Goal: Transaction & Acquisition: Purchase product/service

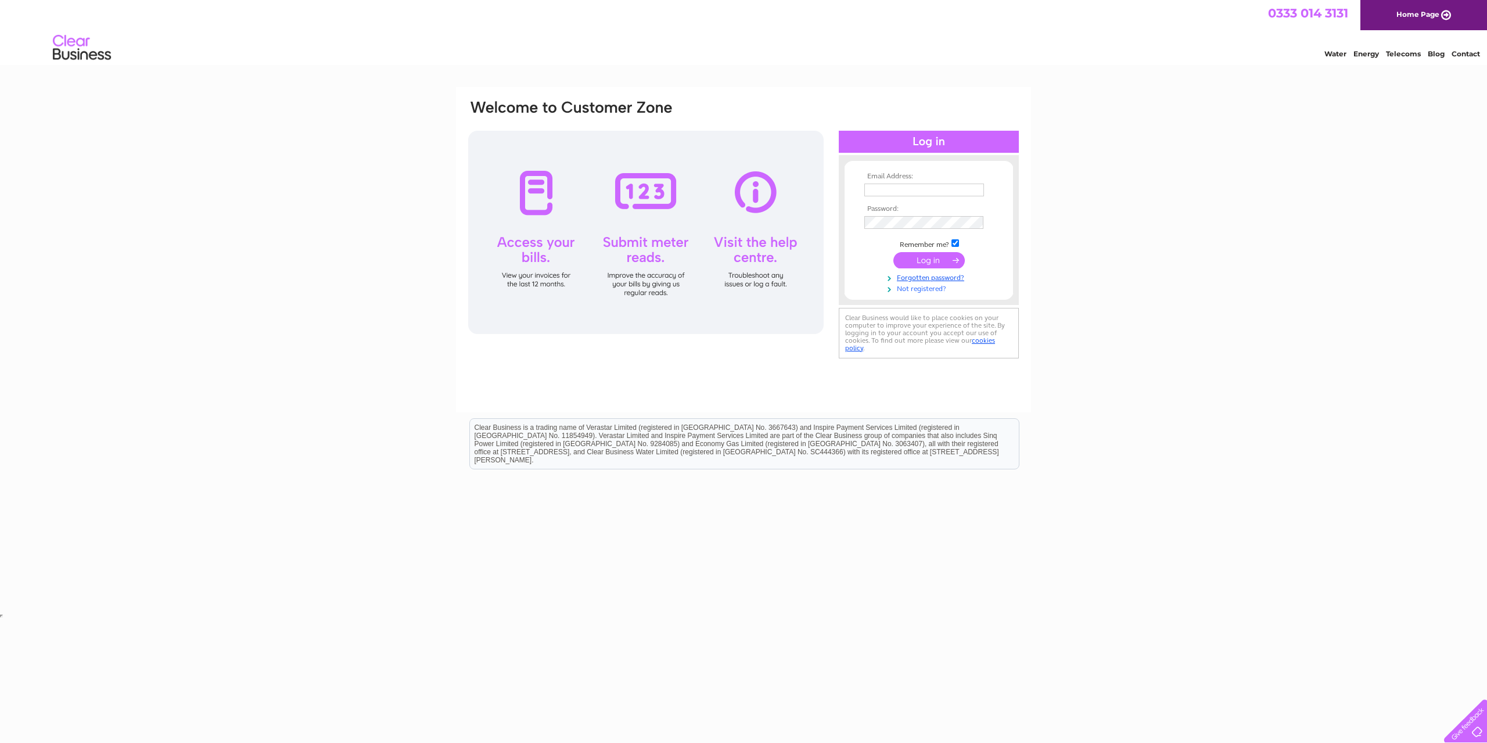
click at [912, 290] on link "Not registered?" at bounding box center [930, 287] width 132 height 11
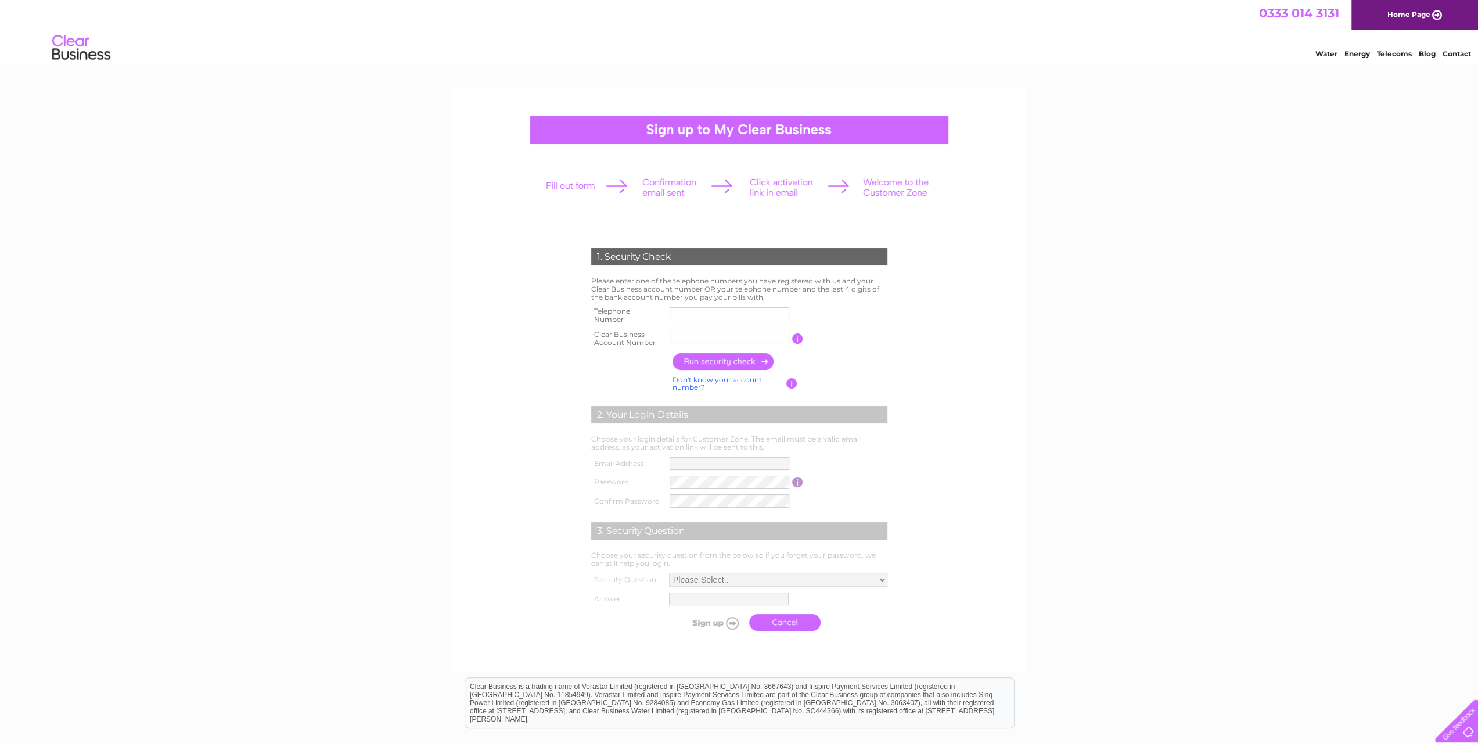
click at [678, 310] on input "text" at bounding box center [730, 313] width 120 height 13
type input "02081021000"
click at [727, 354] on input "button" at bounding box center [724, 361] width 102 height 17
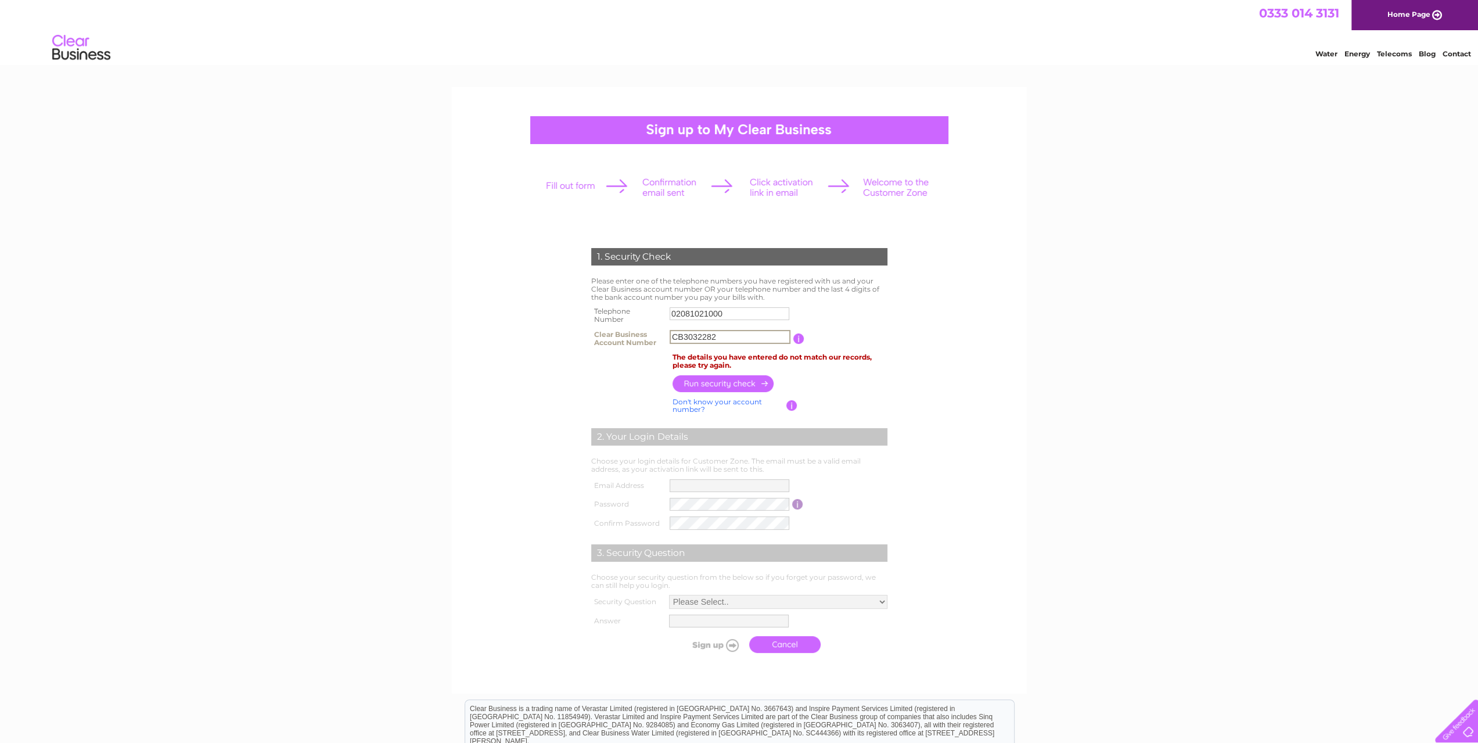
click at [731, 333] on input "CB3032282" at bounding box center [730, 337] width 121 height 14
drag, startPoint x: 683, startPoint y: 339, endPoint x: 577, endPoint y: 357, distance: 107.9
click at [577, 357] on div "1. Security Check Please enter one of the telephone numbers you have registered…" at bounding box center [739, 447] width 350 height 422
type input "30322829"
click at [687, 383] on input "button" at bounding box center [724, 383] width 102 height 17
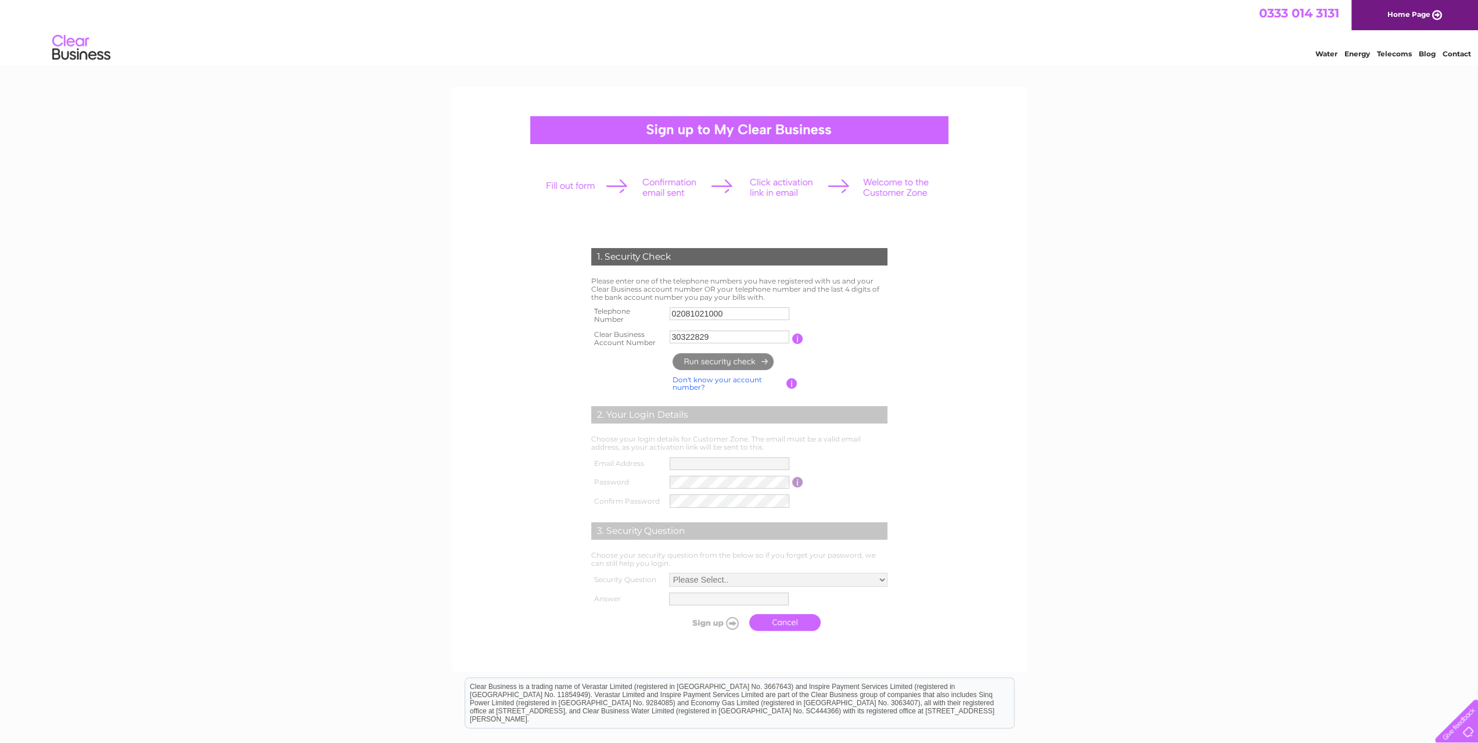
type input "**********"
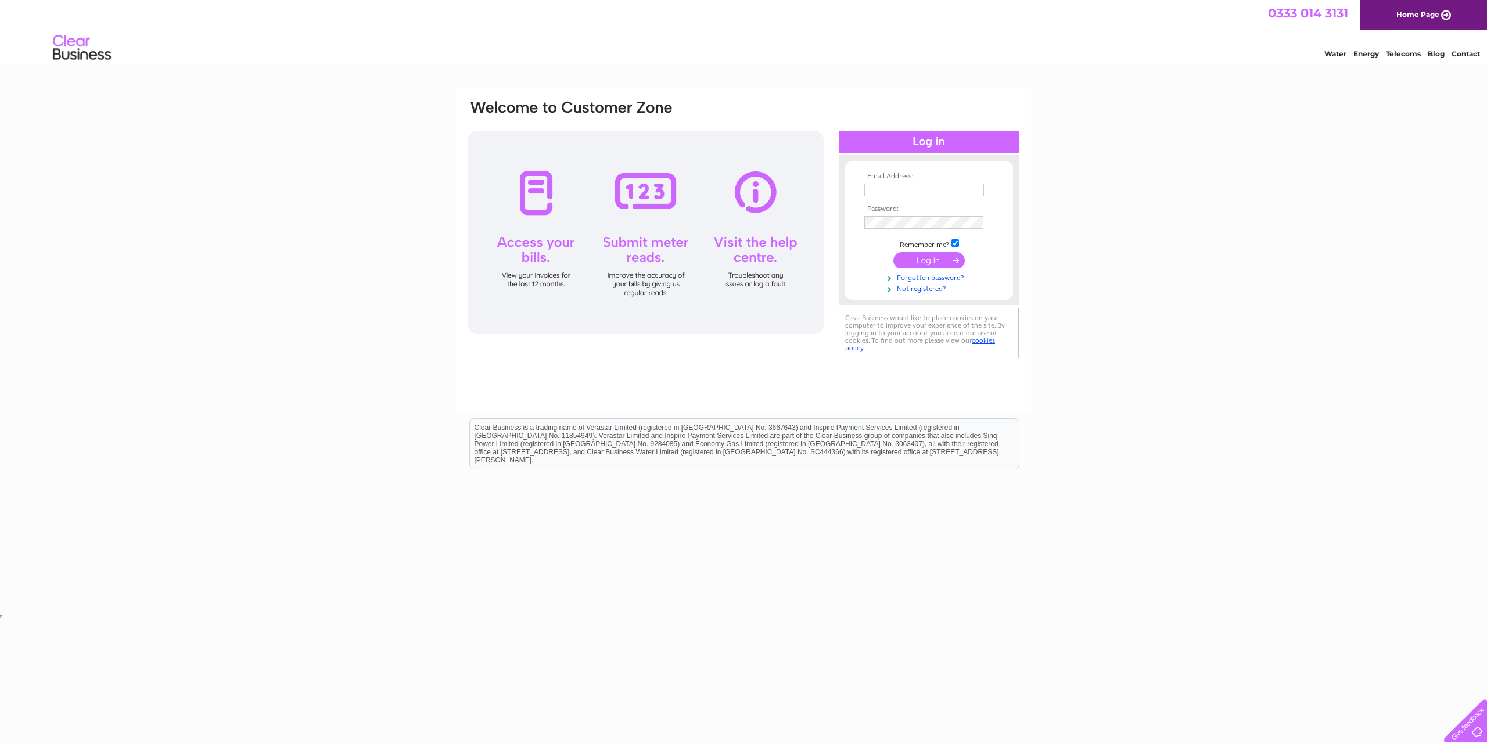
click at [885, 191] on input "text" at bounding box center [924, 190] width 120 height 13
drag, startPoint x: 890, startPoint y: 192, endPoint x: 726, endPoint y: 213, distance: 165.1
click at [732, 212] on div "Email Address: admin@blairestates.com Password:" at bounding box center [743, 231] width 553 height 264
type input "ben@blairestates.com"
click at [946, 268] on input "submit" at bounding box center [928, 262] width 71 height 16
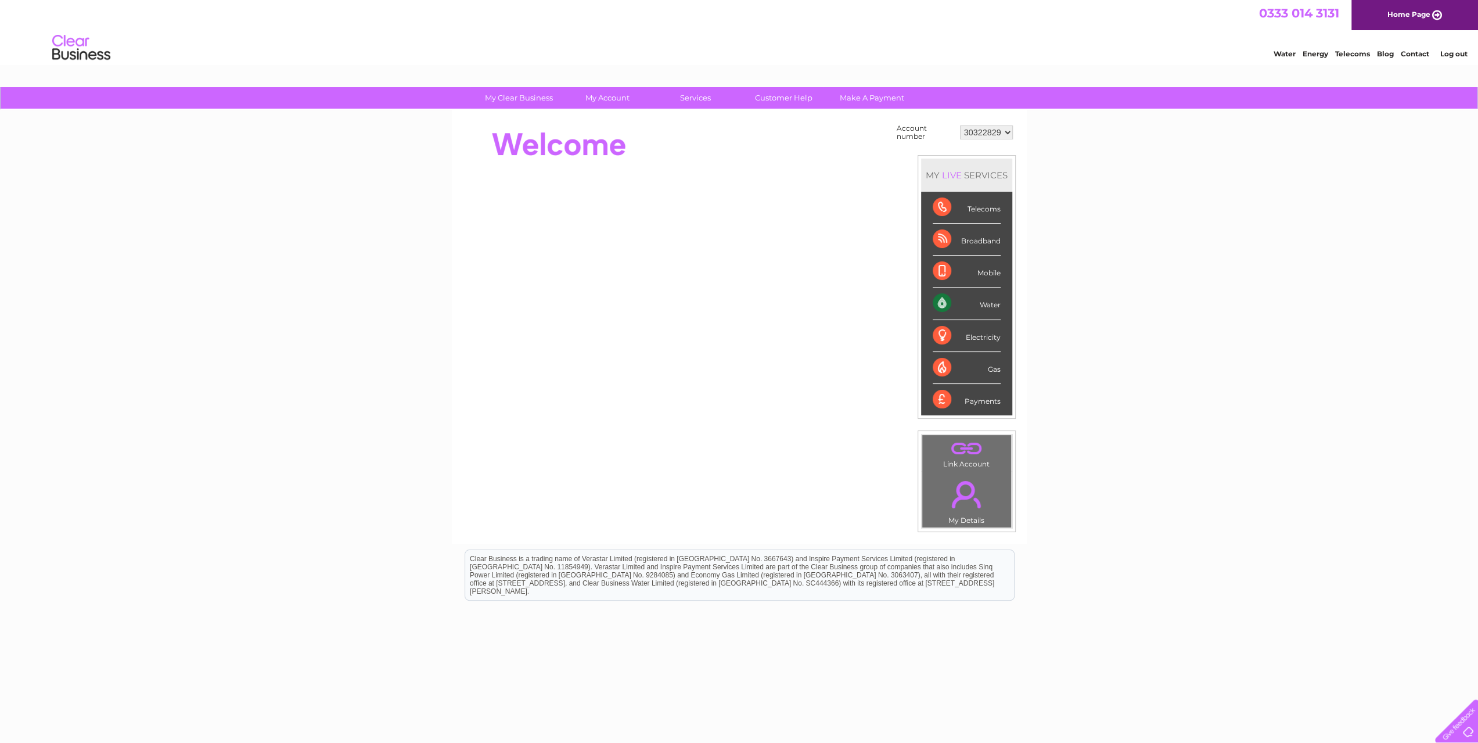
click at [978, 300] on div "Water" at bounding box center [967, 304] width 68 height 32
click at [1000, 300] on li "Water" at bounding box center [966, 304] width 91 height 32
click at [883, 95] on link "Make A Payment" at bounding box center [872, 97] width 96 height 21
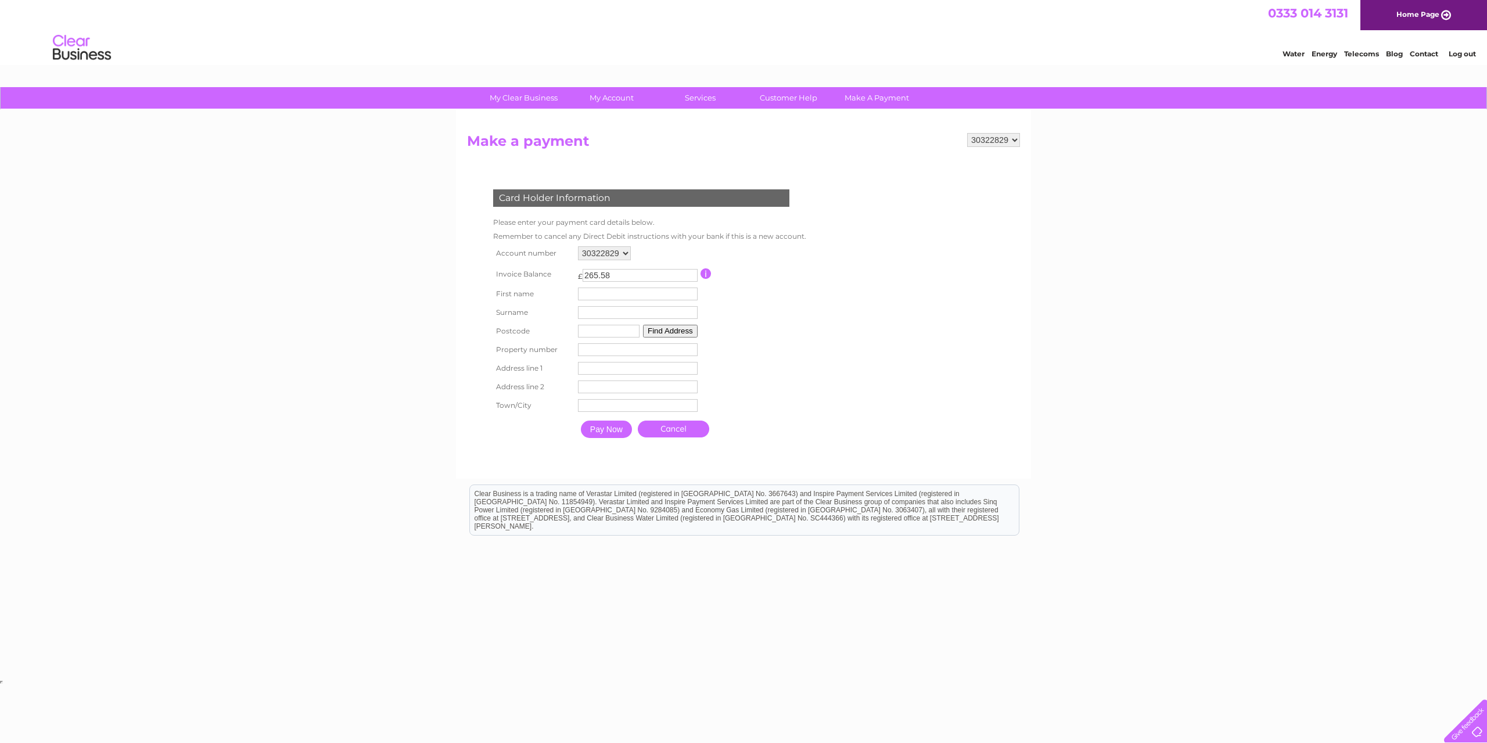
click at [606, 293] on input "text" at bounding box center [638, 294] width 120 height 13
type input "Blair"
type input "Ltd"
type input "NW2 6EW"
type input "Unit 3 Edge Business Centre"
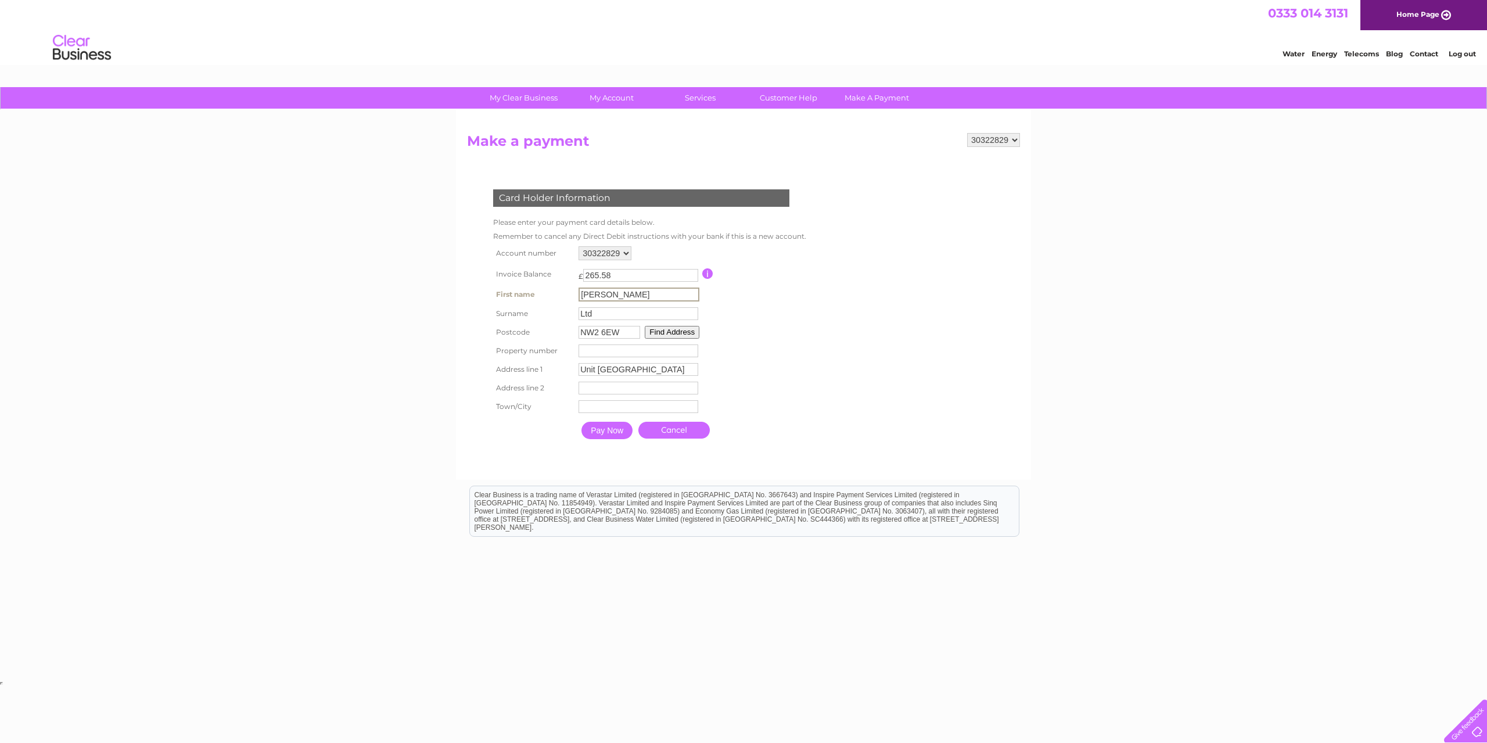
type input "Humber Road"
type input "London"
click at [605, 437] on input "Pay Now" at bounding box center [606, 430] width 51 height 17
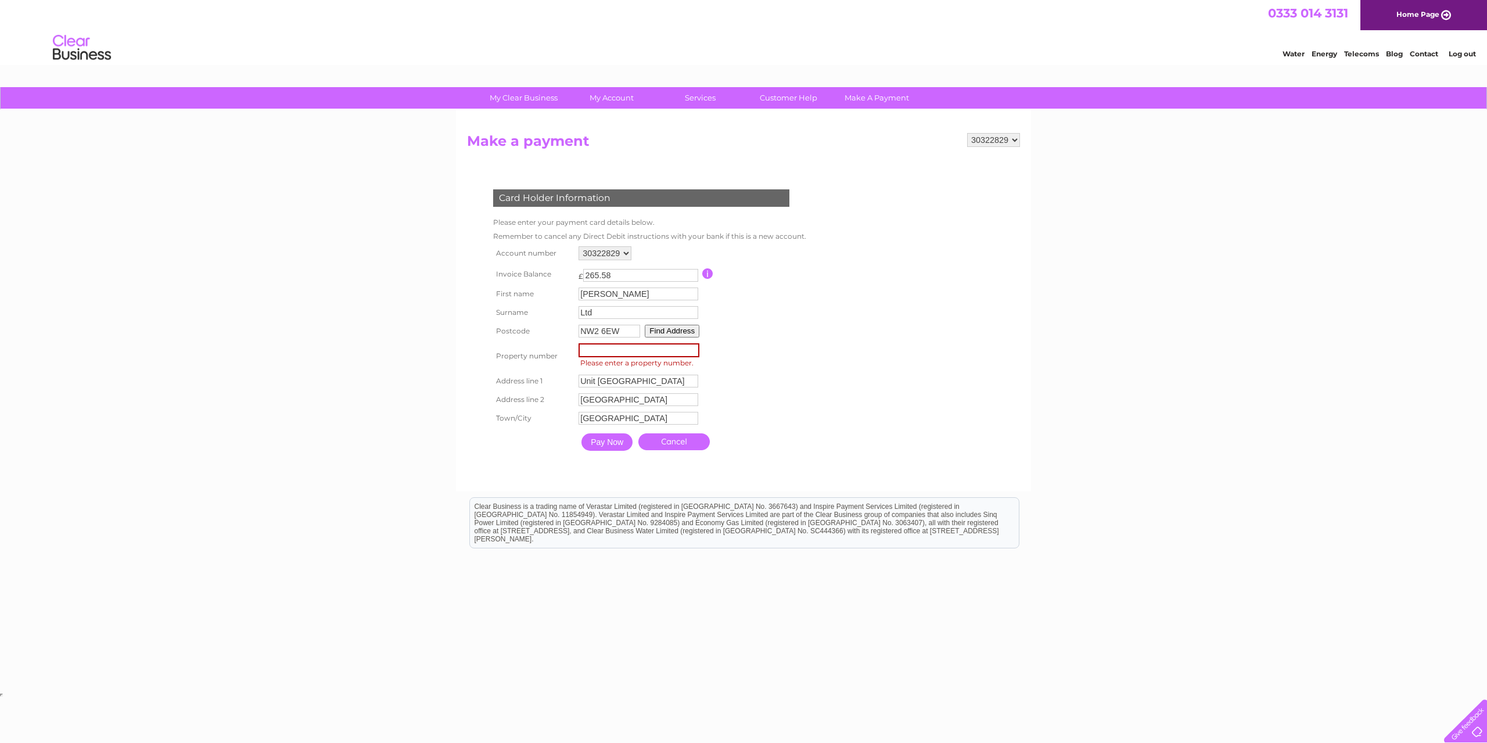
click at [604, 355] on input "number" at bounding box center [639, 350] width 121 height 14
type input "3"
click at [608, 440] on input "Pay Now" at bounding box center [606, 441] width 51 height 17
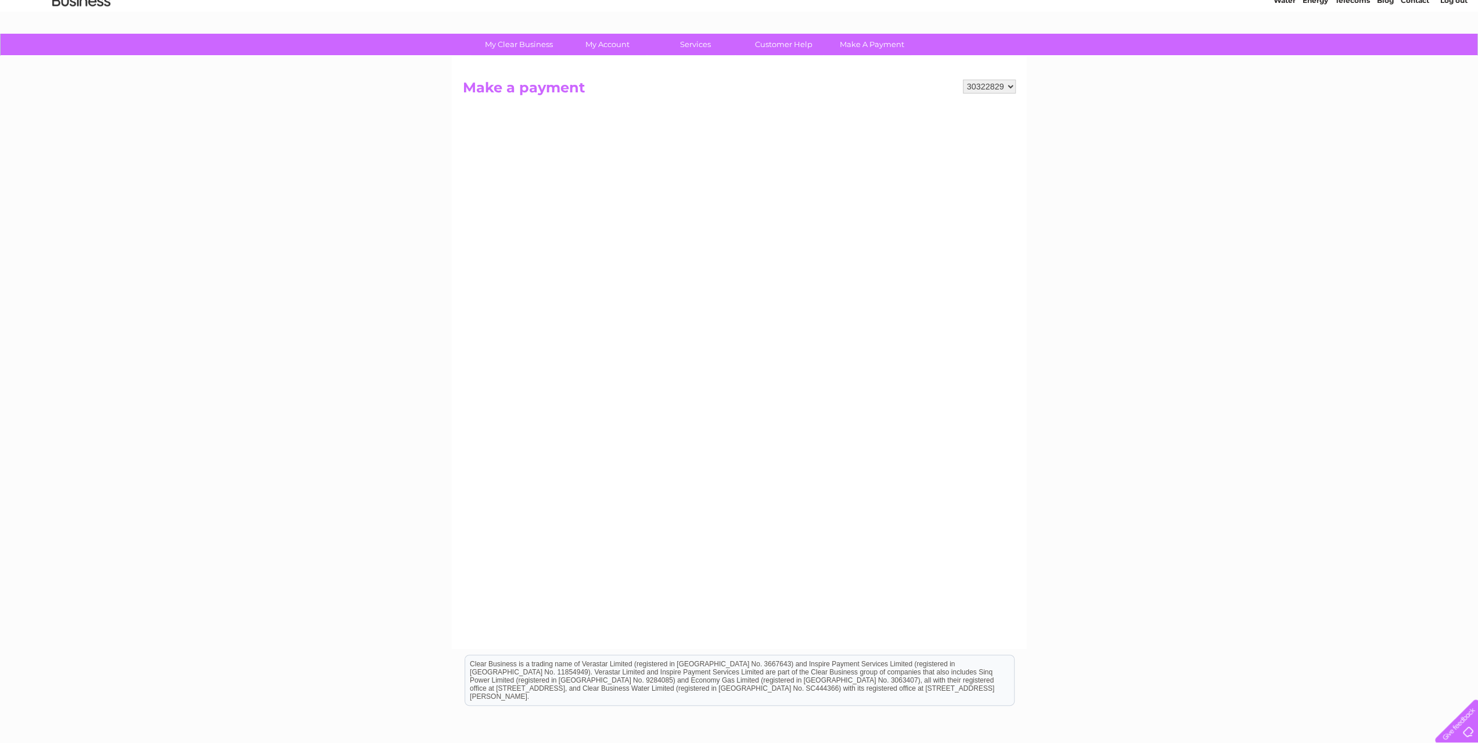
scroll to position [166, 0]
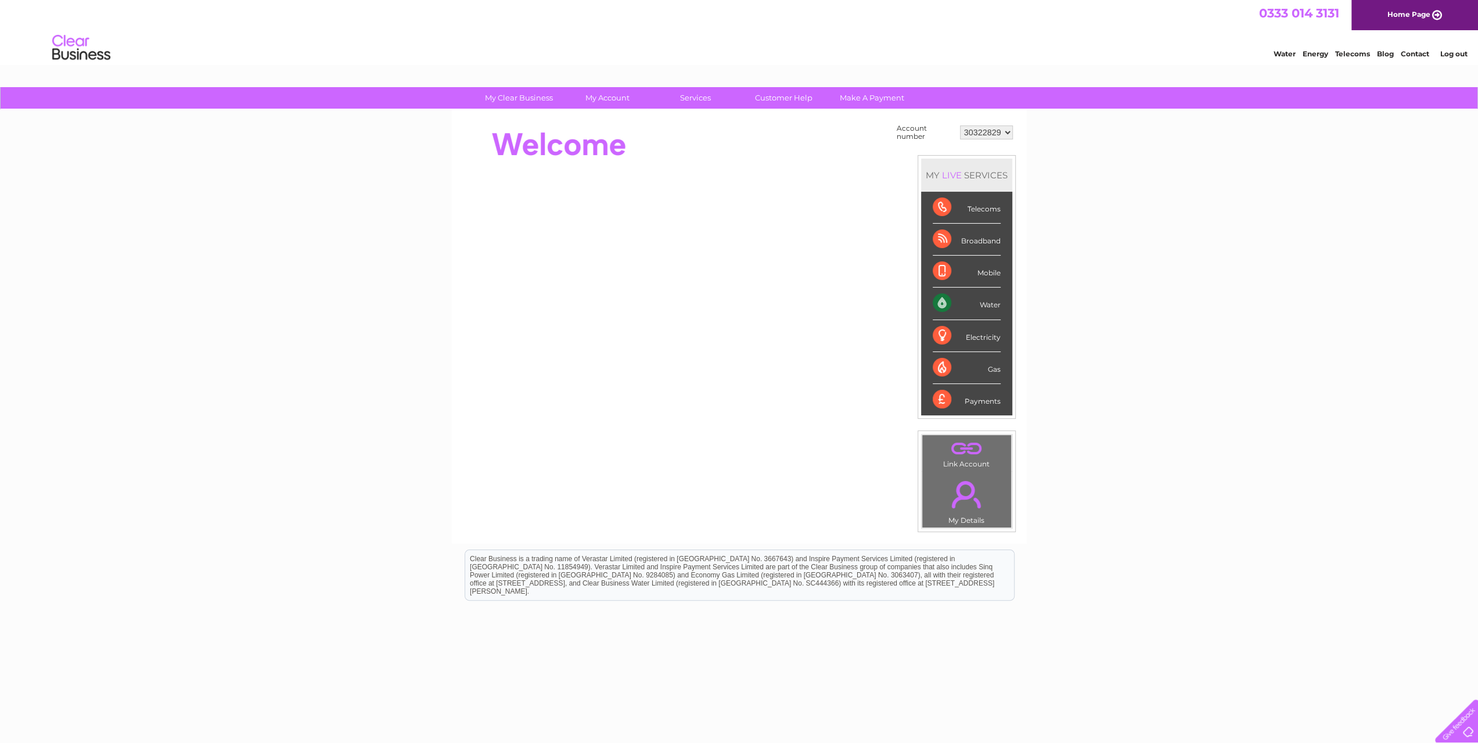
click at [970, 298] on div "Water" at bounding box center [967, 304] width 68 height 32
click at [867, 95] on link "Make A Payment" at bounding box center [872, 97] width 96 height 21
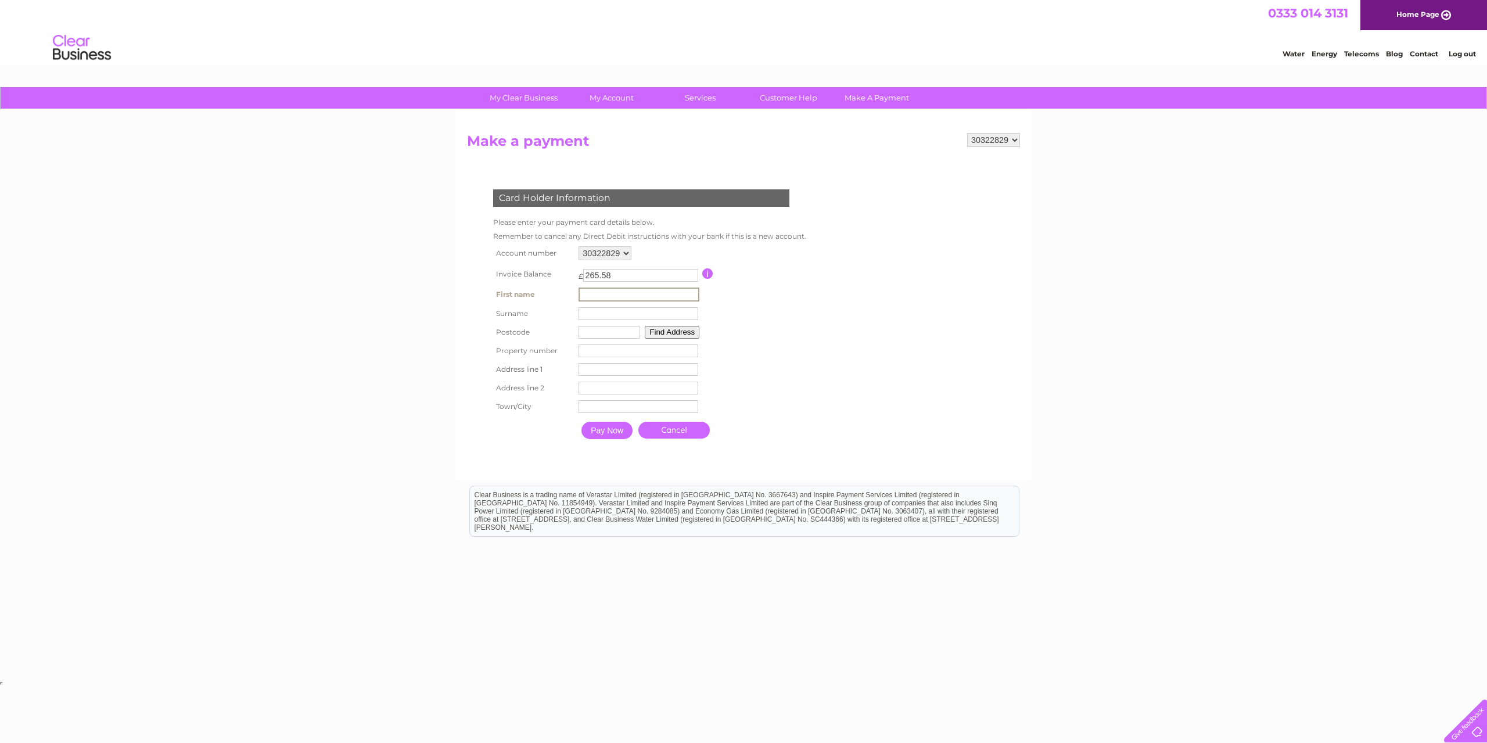
click at [611, 294] on input "text" at bounding box center [639, 295] width 121 height 14
type input "[PERSON_NAME]"
type input "Ltd"
type input "NW2 6EW"
type input "Unit [GEOGRAPHIC_DATA]"
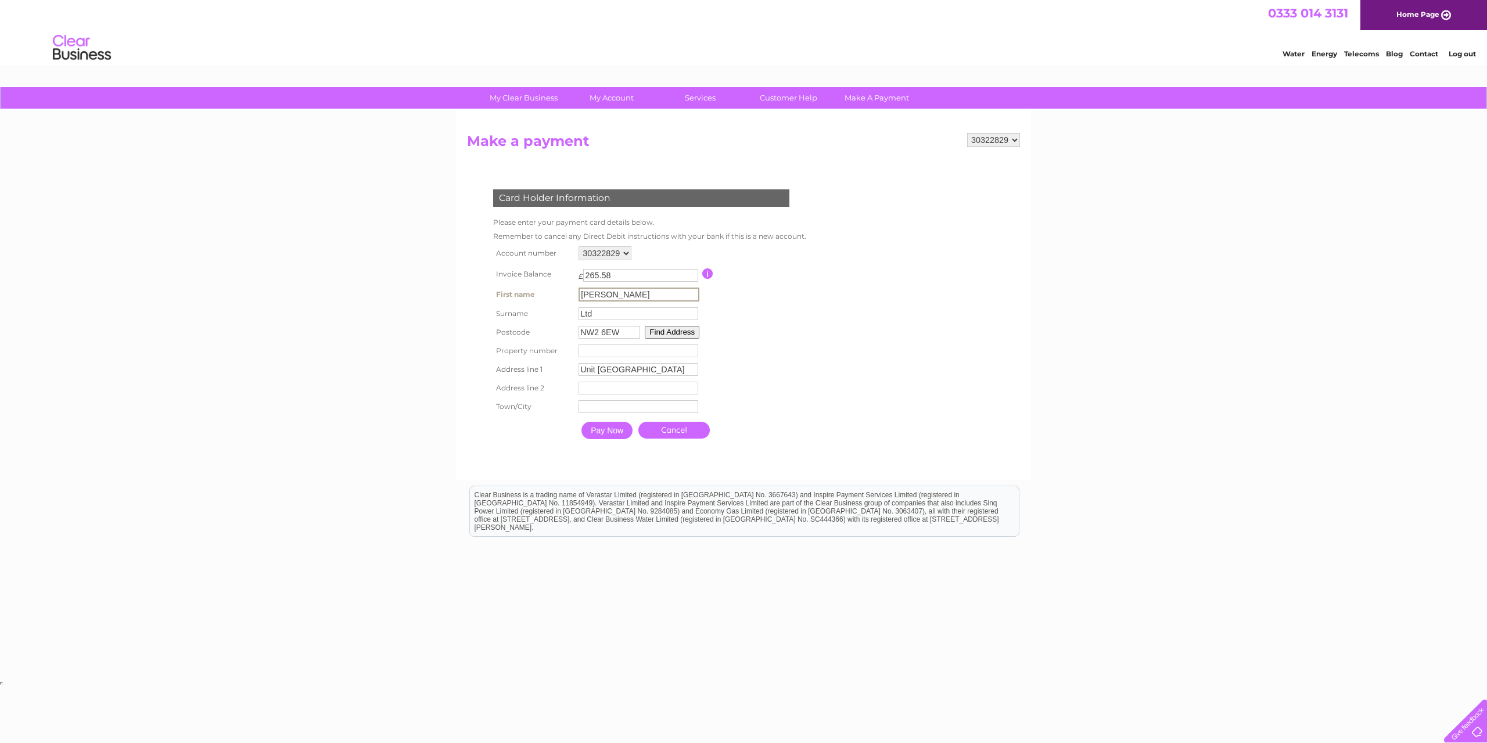
type input "[GEOGRAPHIC_DATA]"
drag, startPoint x: 591, startPoint y: 347, endPoint x: 592, endPoint y: 353, distance: 5.9
click at [591, 348] on input "number" at bounding box center [639, 350] width 120 height 13
type input "3"
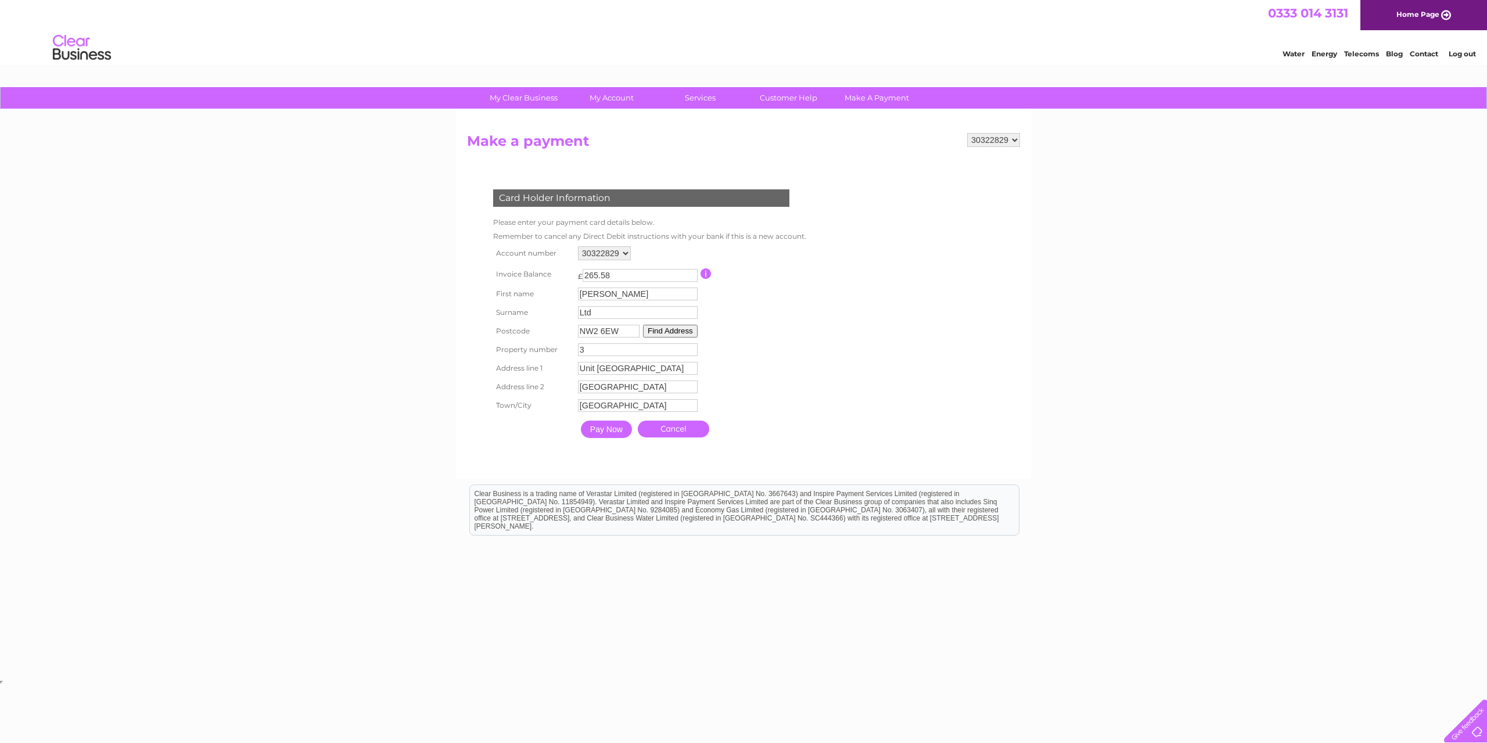
click at [599, 433] on input "Pay Now" at bounding box center [606, 429] width 51 height 17
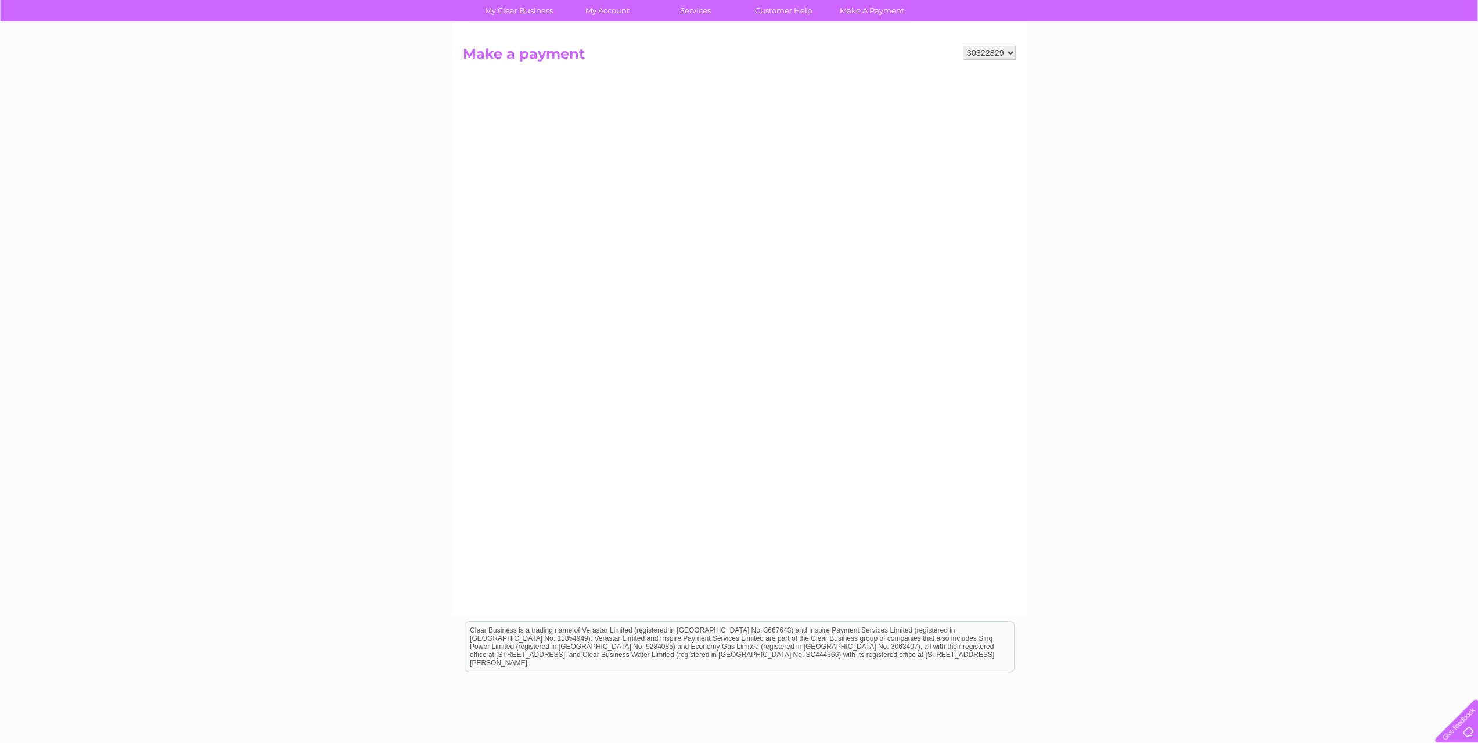
scroll to position [166, 0]
